Goal: Transaction & Acquisition: Purchase product/service

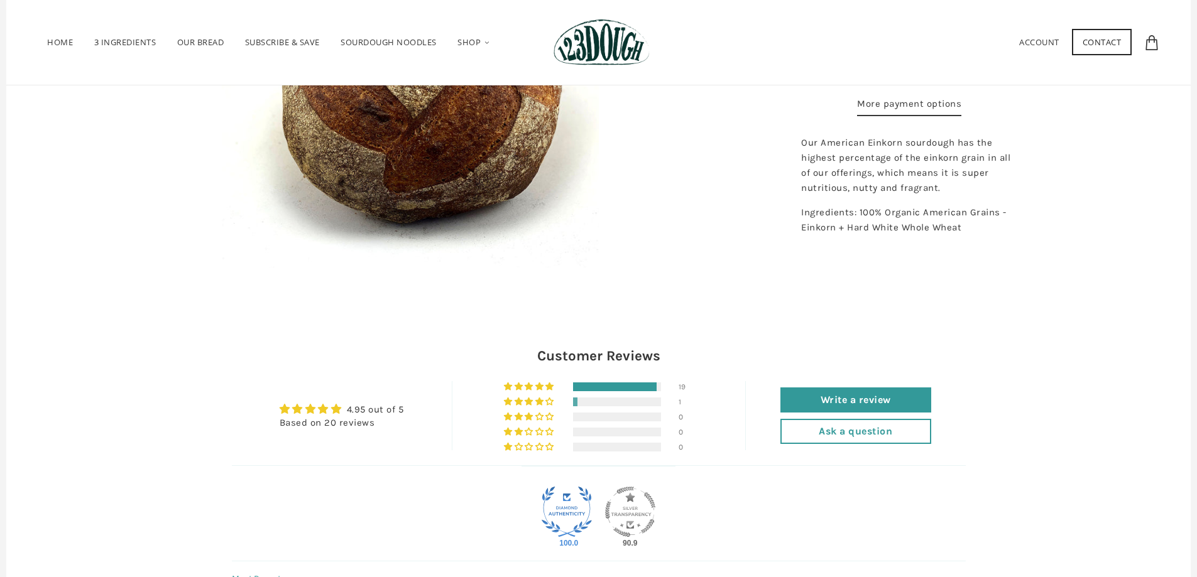
scroll to position [289, 0]
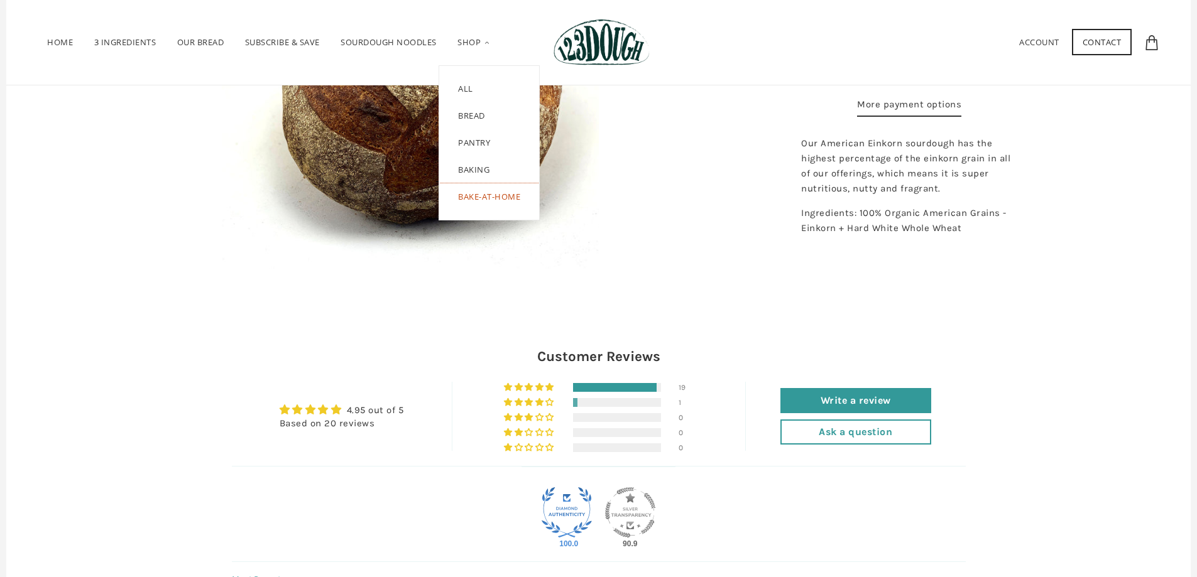
click at [486, 200] on link "Bake-at-Home" at bounding box center [489, 201] width 100 height 36
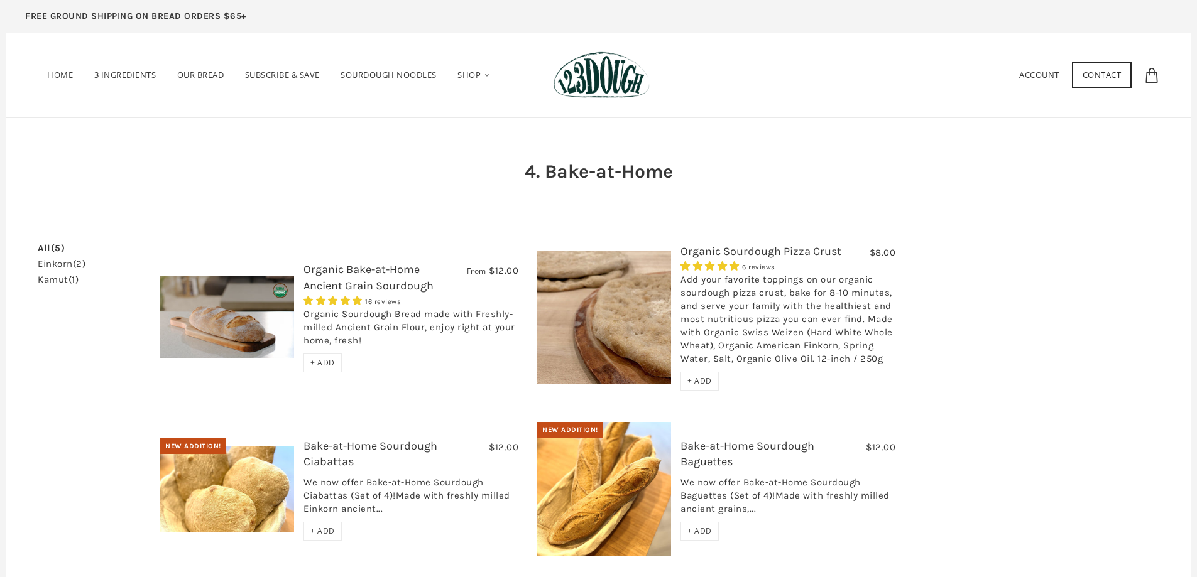
click at [68, 266] on link "einkorn (2)" at bounding box center [62, 263] width 48 height 9
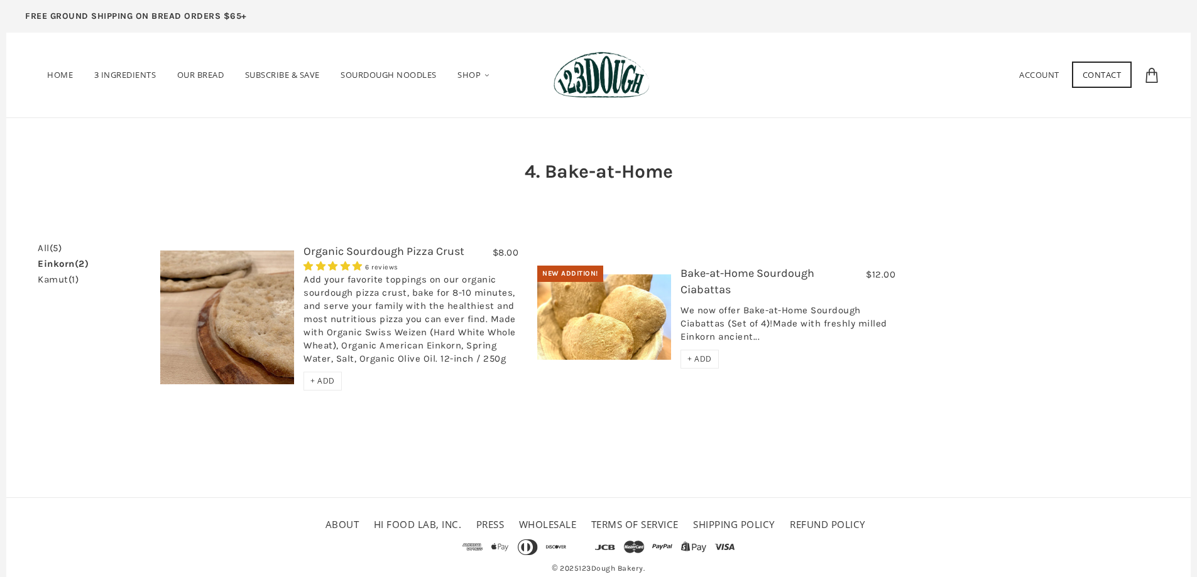
click at [702, 357] on span "+ ADD" at bounding box center [699, 359] width 25 height 11
click at [329, 384] on span "+ ADD" at bounding box center [322, 381] width 25 height 11
click at [332, 381] on span "+ ADD" at bounding box center [322, 381] width 25 height 11
click at [200, 72] on span "Our Bread" at bounding box center [200, 77] width 47 height 16
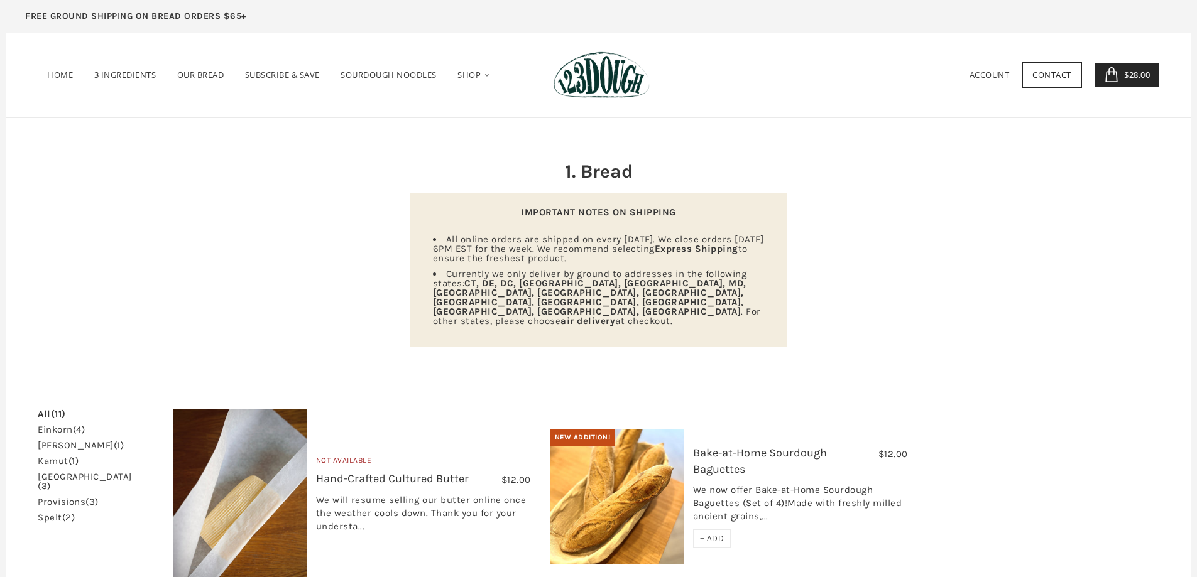
click at [49, 425] on link "einkorn (4)" at bounding box center [61, 429] width 47 height 9
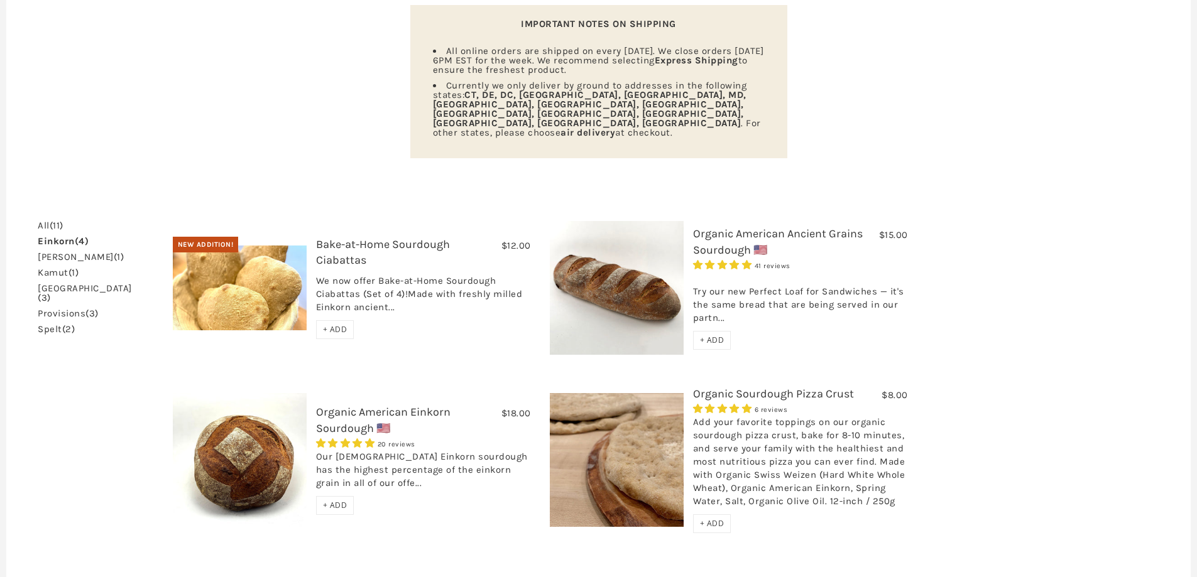
scroll to position [251, 0]
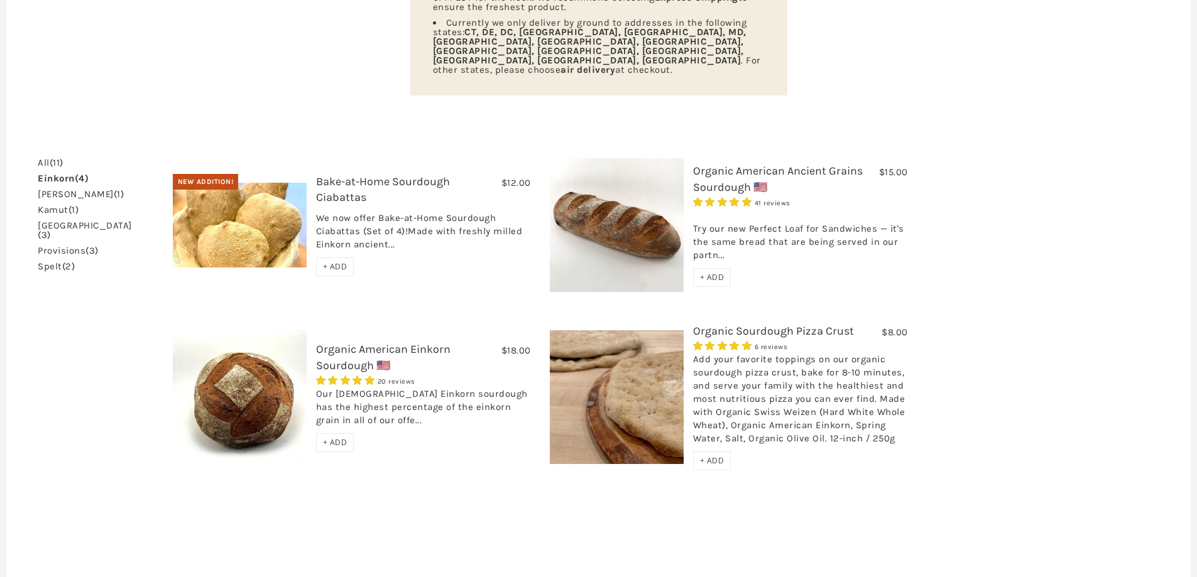
click at [733, 164] on link "Organic American Ancient Grains Sourdough 🇺🇸" at bounding box center [778, 179] width 170 height 30
click at [332, 342] on link "Organic American Einkorn Sourdough 🇺🇸" at bounding box center [383, 357] width 134 height 30
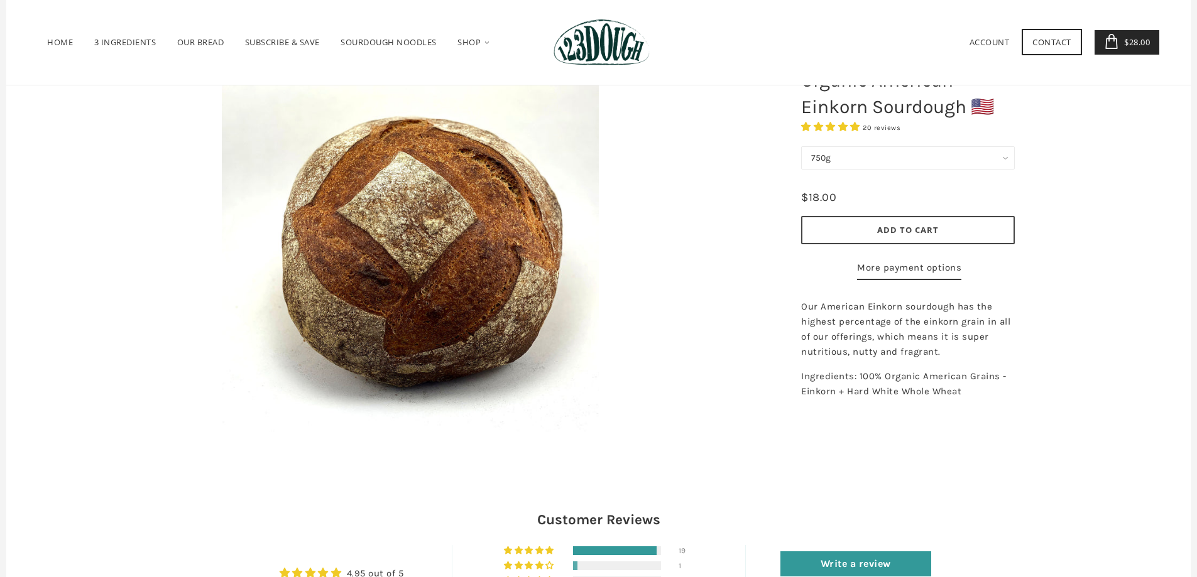
scroll to position [63, 0]
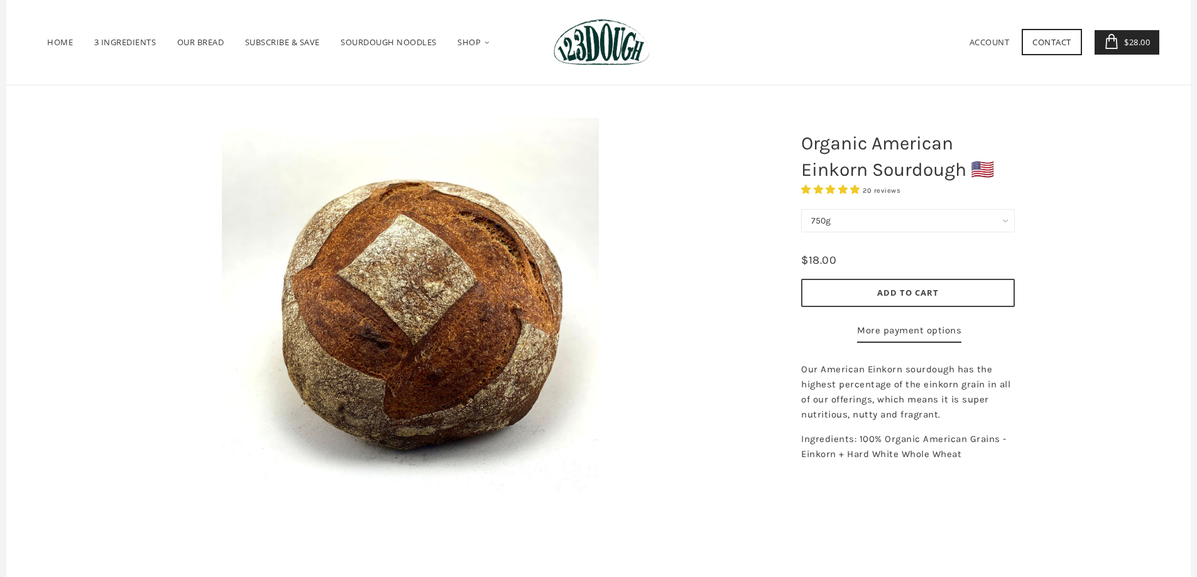
click at [1003, 224] on select "750g" at bounding box center [908, 220] width 214 height 23
click at [922, 290] on span "Add to Cart" at bounding box center [908, 292] width 62 height 11
